Goal: Information Seeking & Learning: Learn about a topic

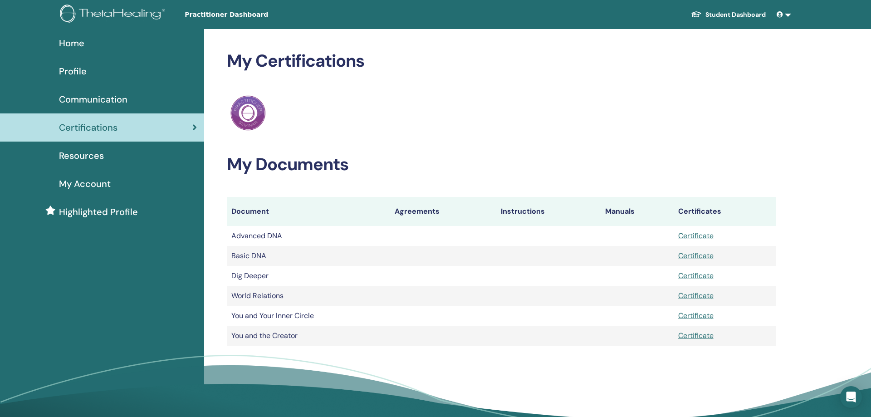
click at [729, 17] on link "Student Dashboard" at bounding box center [728, 14] width 89 height 17
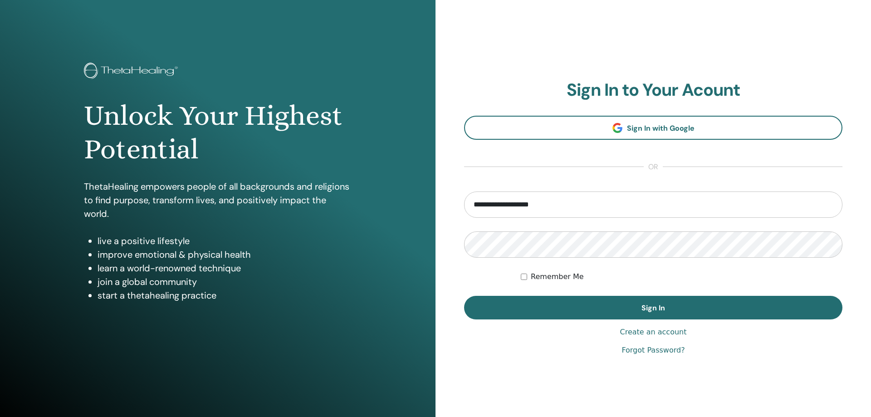
type input "**********"
click at [464, 296] on button "Sign In" at bounding box center [653, 308] width 378 height 24
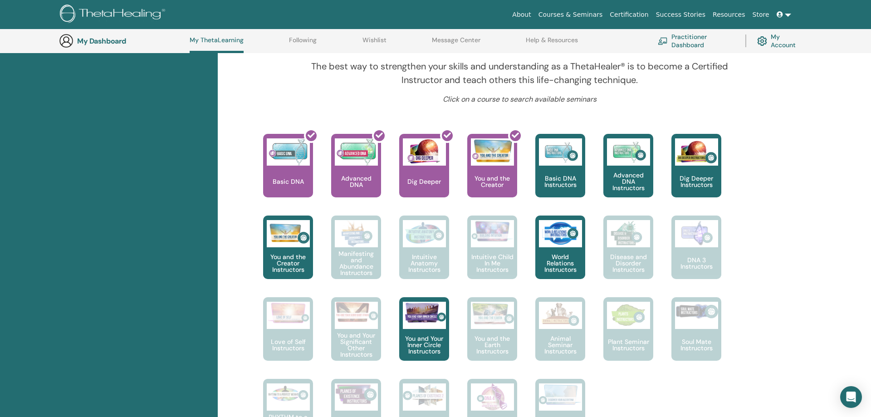
scroll to position [162, 0]
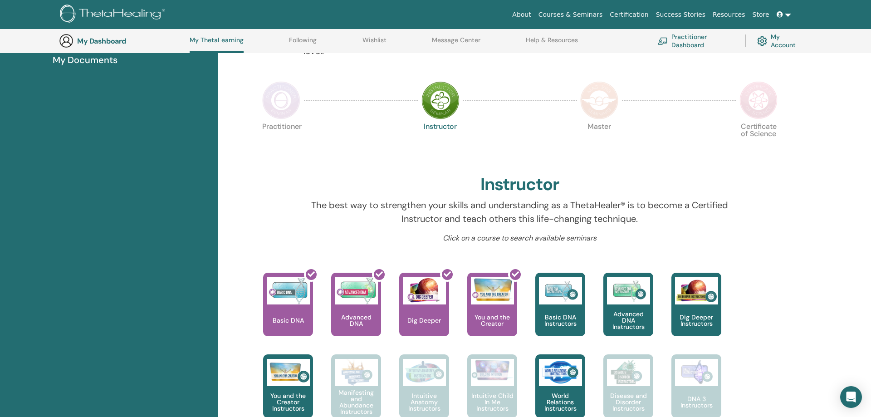
click at [281, 99] on img at bounding box center [281, 100] width 38 height 38
click at [281, 111] on img at bounding box center [281, 100] width 38 height 38
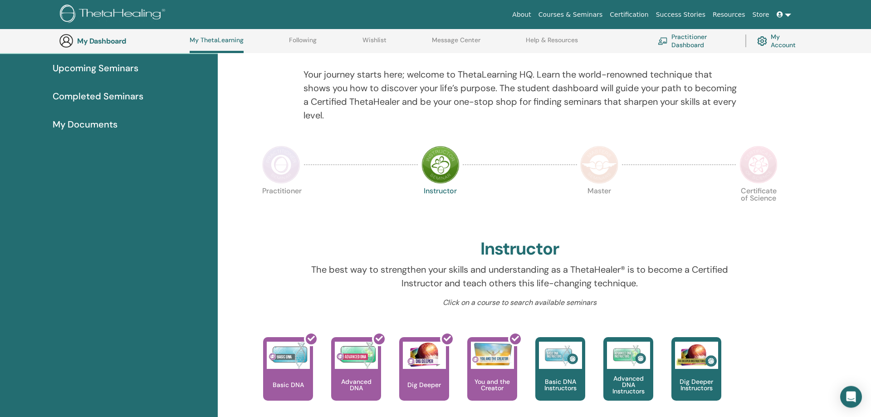
scroll to position [0, 0]
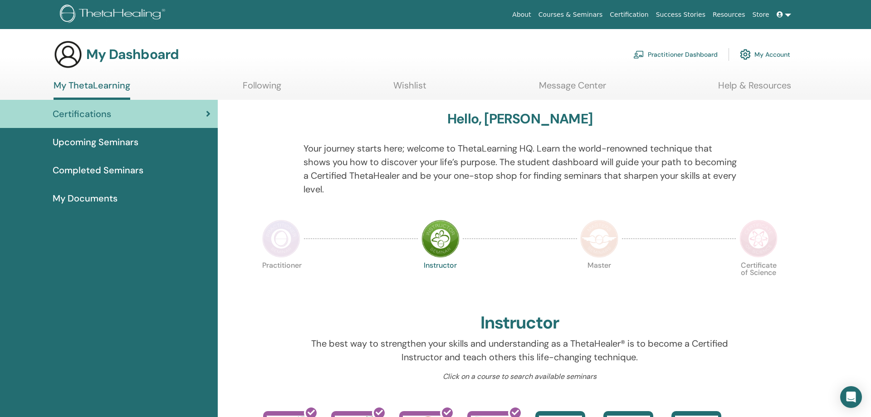
click at [285, 237] on img at bounding box center [281, 239] width 38 height 38
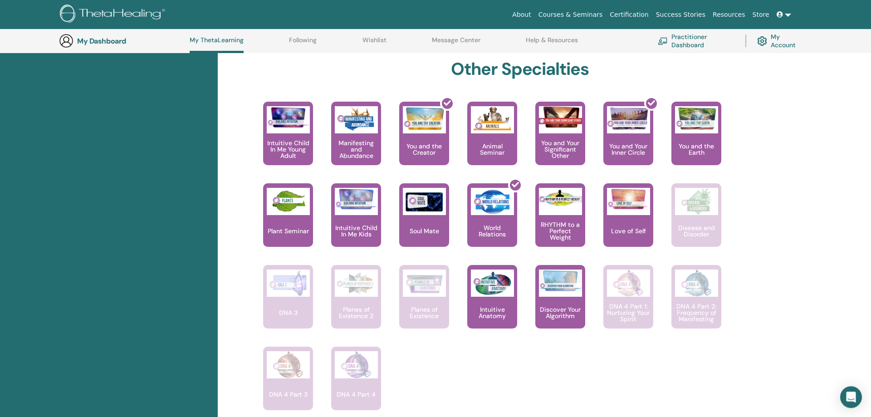
scroll to position [486, 0]
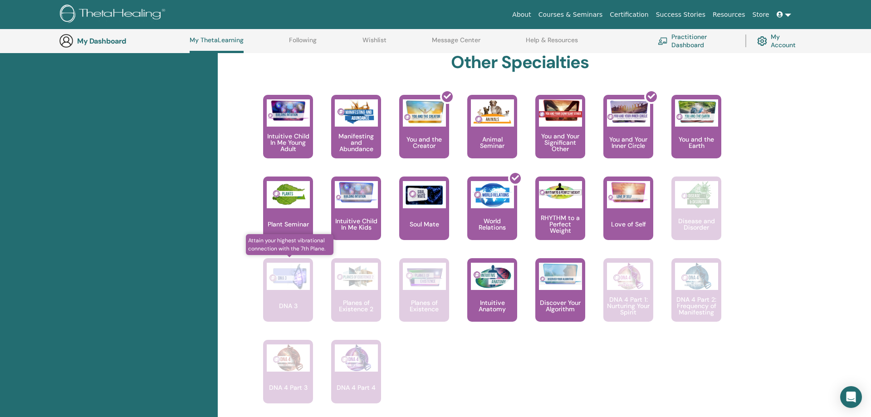
click at [285, 304] on p "DNA 3" at bounding box center [288, 306] width 26 height 6
